Goal: Task Accomplishment & Management: Manage account settings

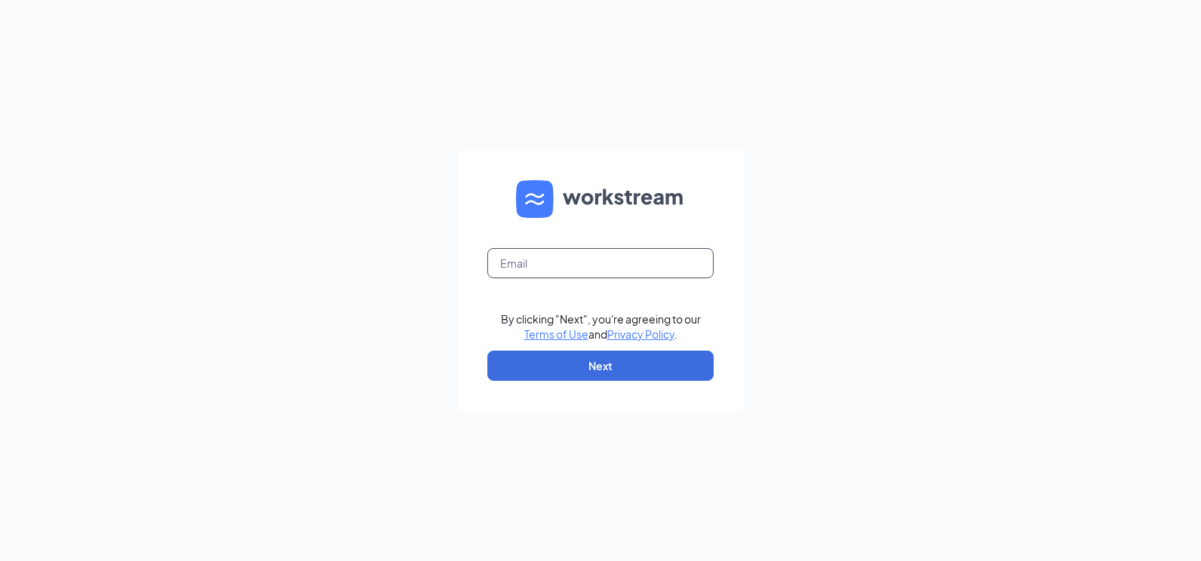
click at [625, 264] on input "text" at bounding box center [600, 263] width 226 height 30
type input "[EMAIL_ADDRESS][DOMAIN_NAME]"
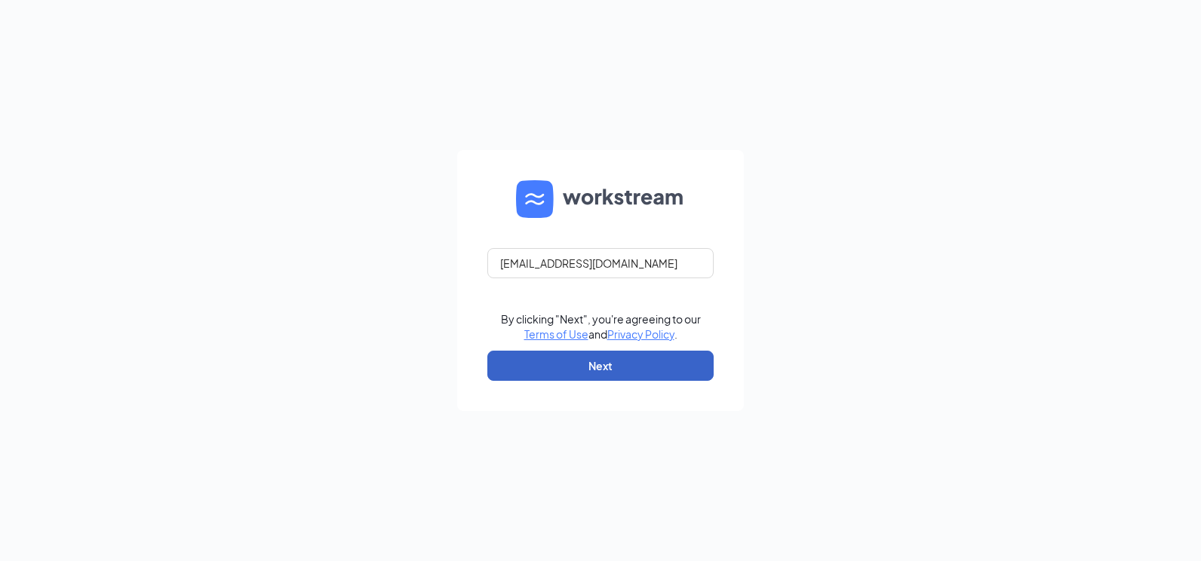
click at [599, 380] on button "Next" at bounding box center [600, 366] width 226 height 30
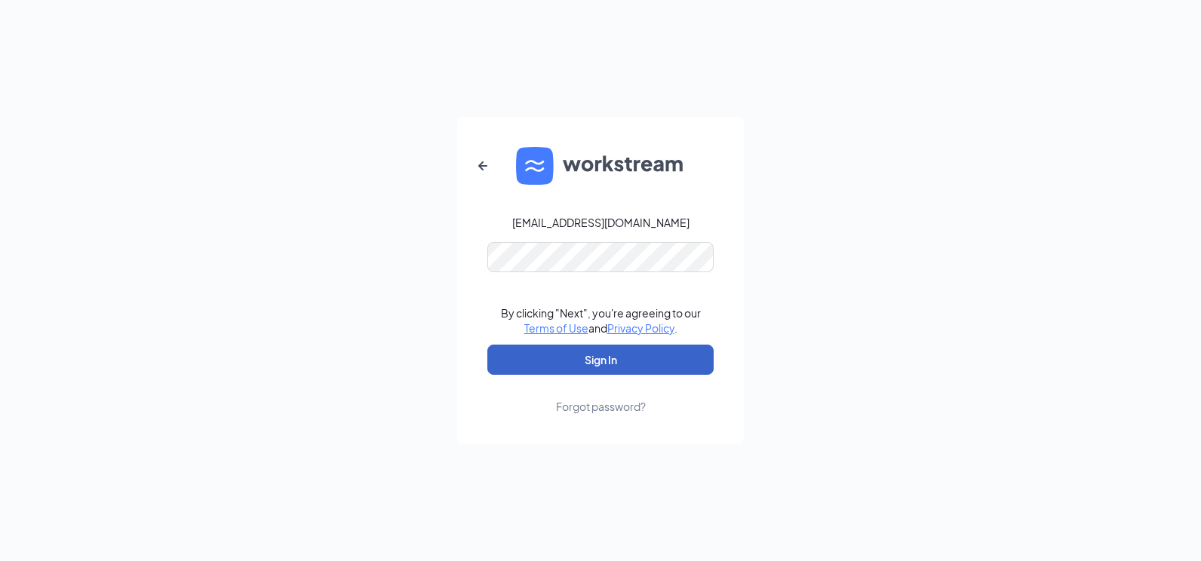
click at [584, 371] on button "Sign In" at bounding box center [600, 360] width 226 height 30
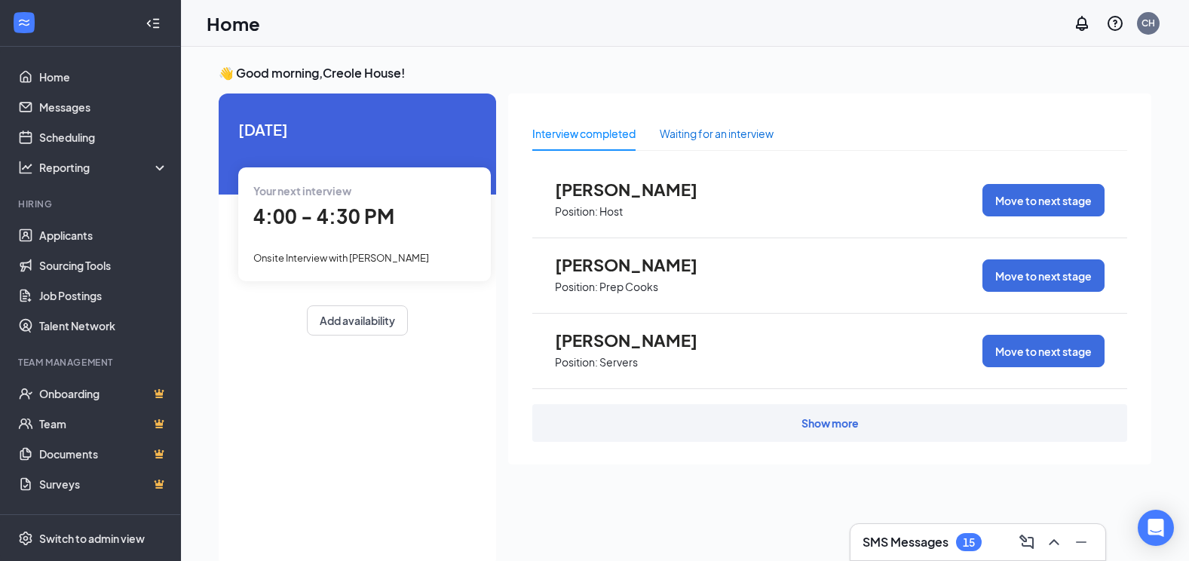
click at [733, 133] on div "Waiting for an interview" at bounding box center [717, 133] width 114 height 17
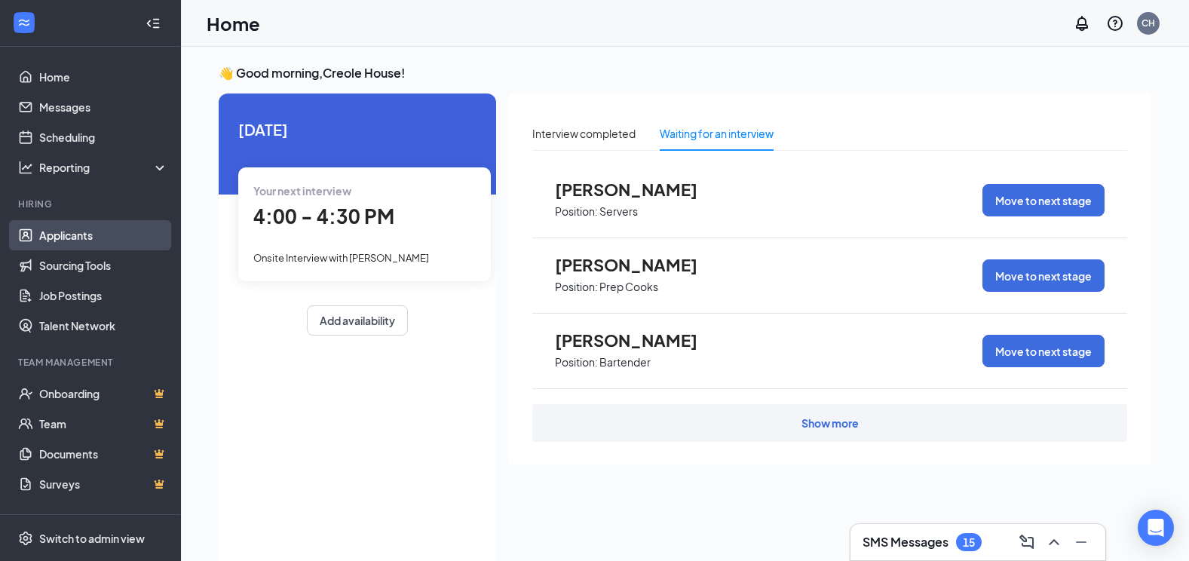
click at [71, 235] on link "Applicants" at bounding box center [103, 235] width 129 height 30
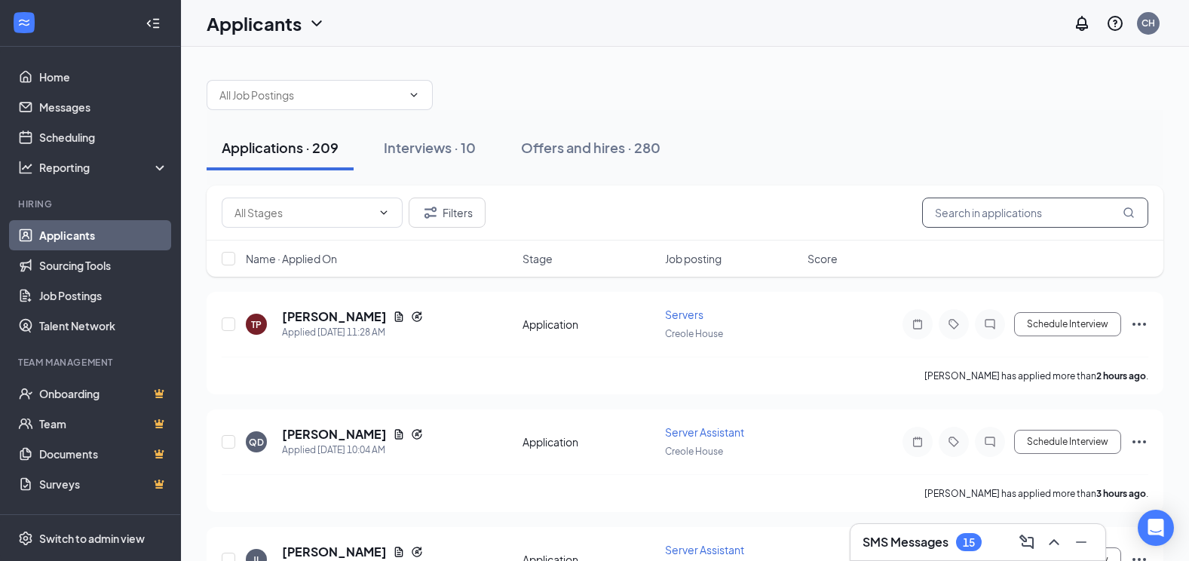
click at [990, 223] on input "text" at bounding box center [1035, 213] width 226 height 30
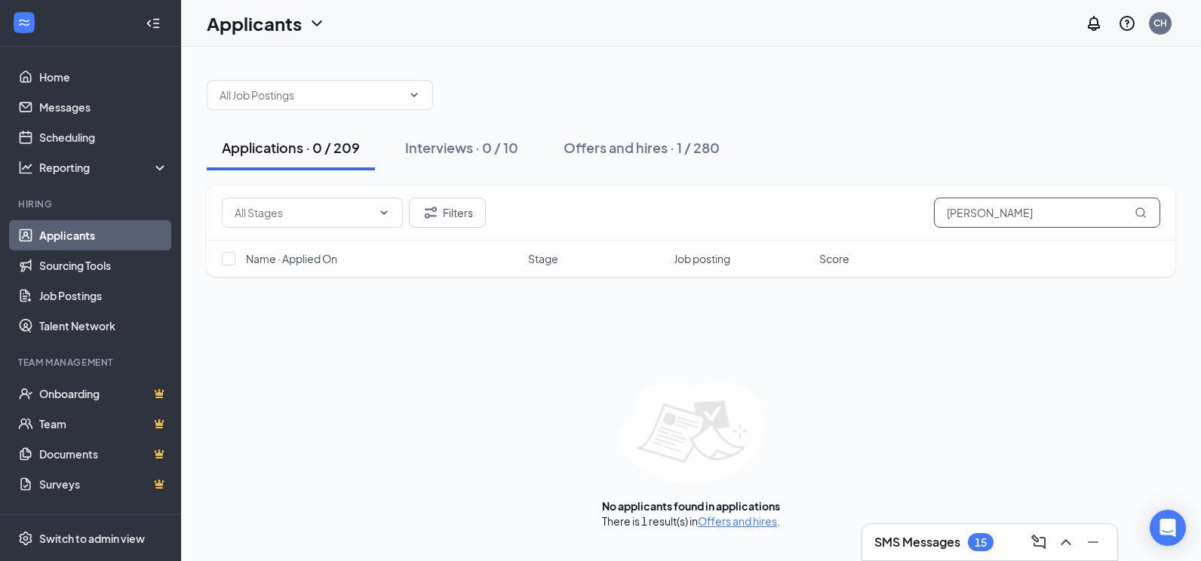
drag, startPoint x: 1026, startPoint y: 210, endPoint x: 814, endPoint y: 222, distance: 212.2
click at [814, 222] on div "Filters [PERSON_NAME]" at bounding box center [691, 213] width 938 height 30
type input "[PERSON_NAME]"
click at [465, 150] on div "Interviews · 0 / 10" at bounding box center [461, 147] width 113 height 19
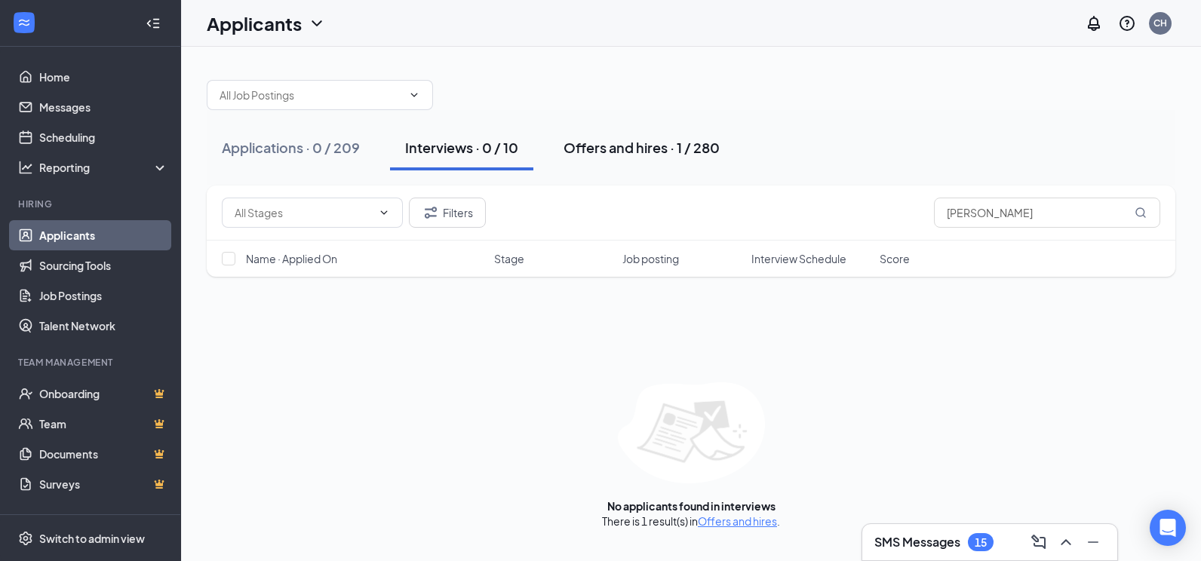
click at [587, 148] on div "Offers and hires · 1 / 280" at bounding box center [641, 147] width 156 height 19
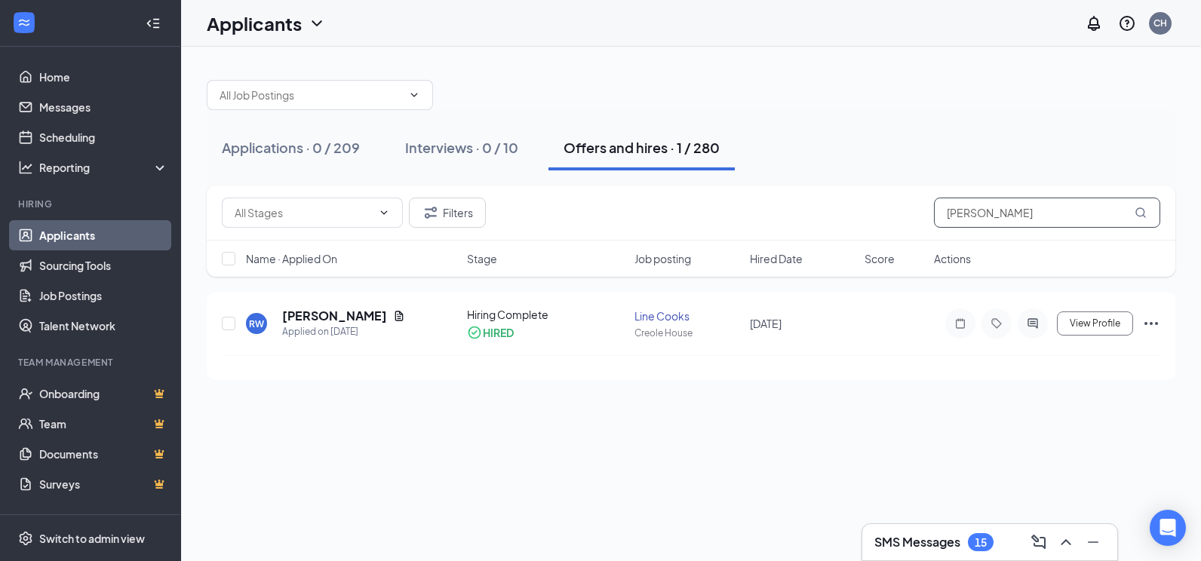
drag, startPoint x: 1014, startPoint y: 208, endPoint x: 892, endPoint y: 201, distance: 122.4
click at [899, 205] on div "Filters reginald" at bounding box center [691, 213] width 938 height 30
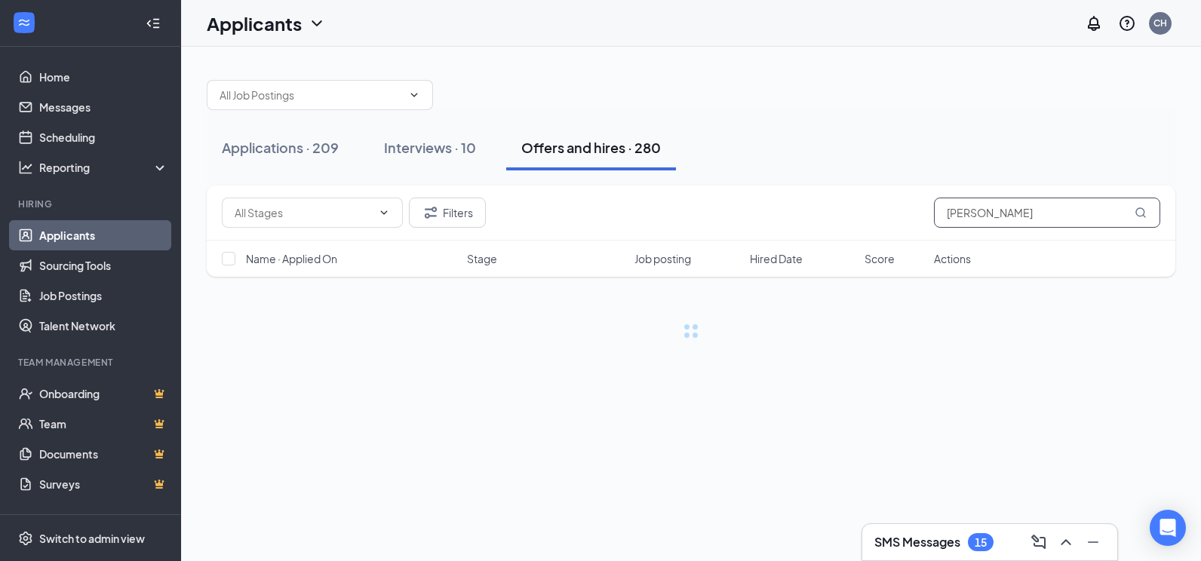
type input "redd"
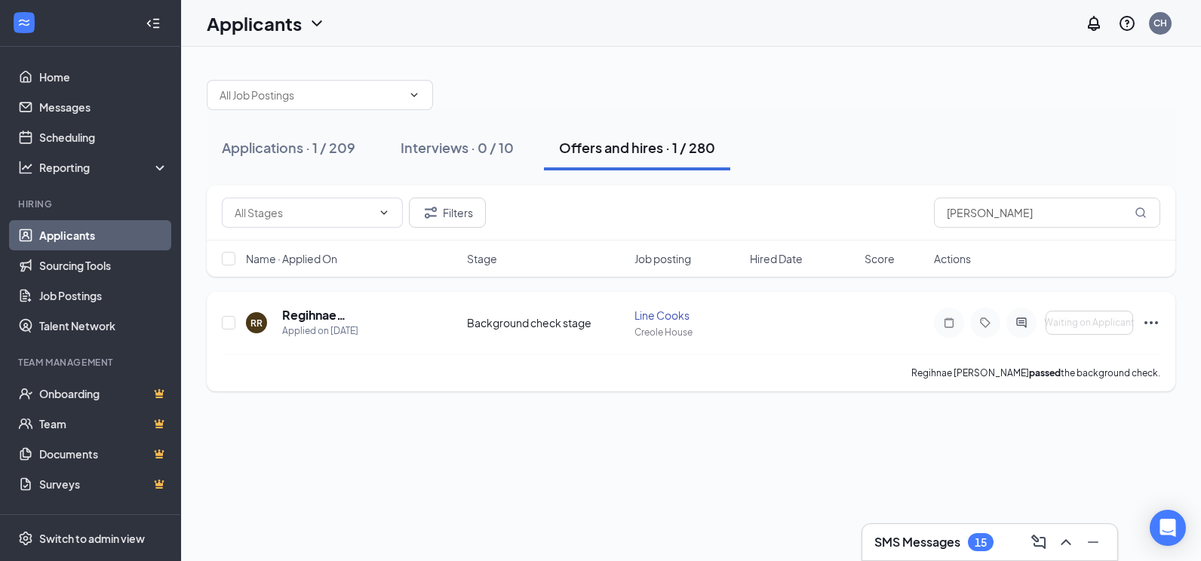
click at [819, 332] on div "RR Regihnae Redd Applied on Sep 10 Background check stage Line Cooks Creole Hou…" at bounding box center [691, 330] width 938 height 47
drag, startPoint x: 993, startPoint y: 211, endPoint x: 893, endPoint y: 219, distance: 99.8
click at [894, 219] on div "Filters redd" at bounding box center [691, 213] width 938 height 30
